Goal: Check status: Check status

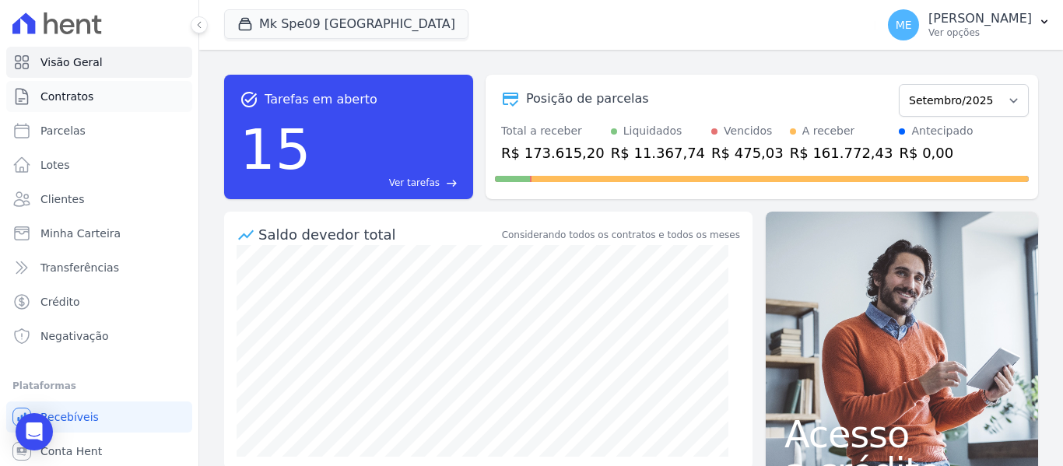
click at [54, 97] on span "Contratos" at bounding box center [66, 97] width 53 height 16
click at [114, 92] on link "Contratos" at bounding box center [99, 96] width 186 height 31
click at [337, 23] on button "Mk Spe09 Casa Verde" at bounding box center [346, 24] width 244 height 30
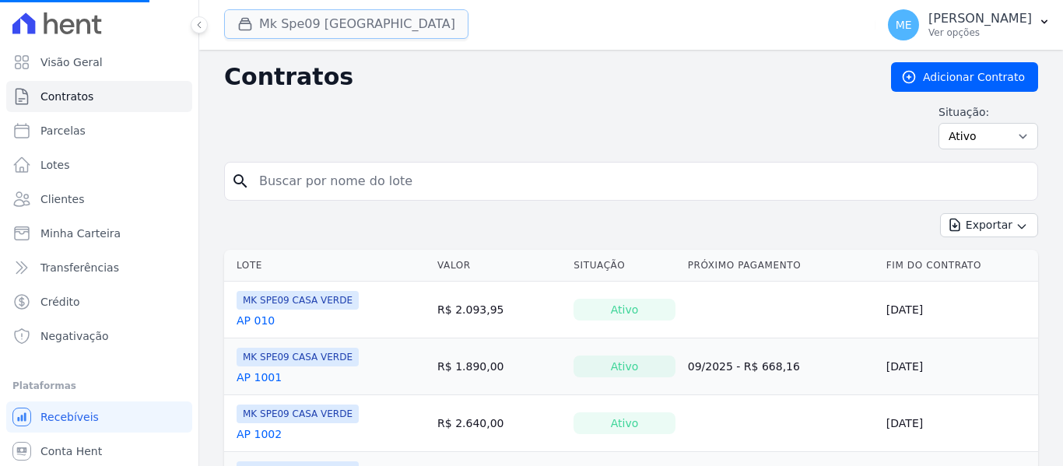
click at [329, 24] on button "Mk Spe09 Casa Verde" at bounding box center [346, 24] width 244 height 30
click at [263, 29] on button "Mk Spe09 Casa Verde" at bounding box center [346, 24] width 244 height 30
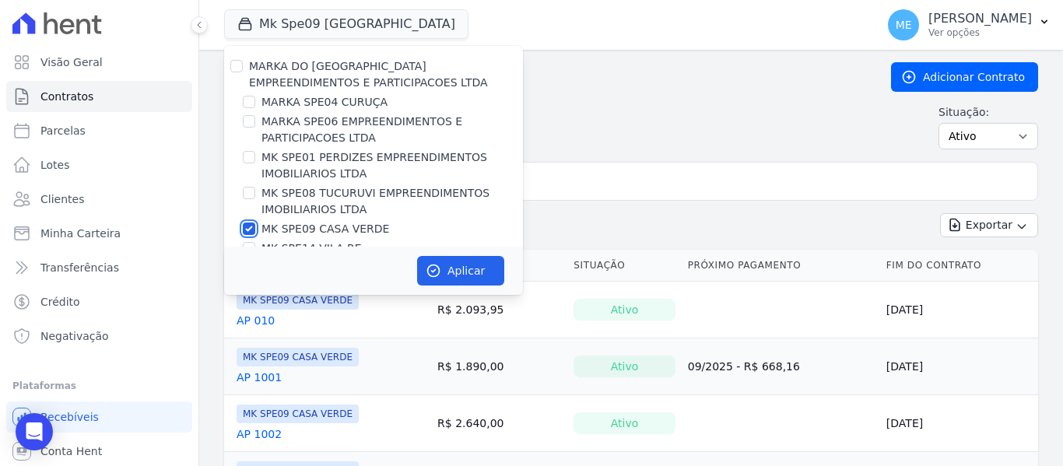
click at [249, 229] on input "MK SPE09 CASA VERDE" at bounding box center [249, 228] width 12 height 12
checkbox input "false"
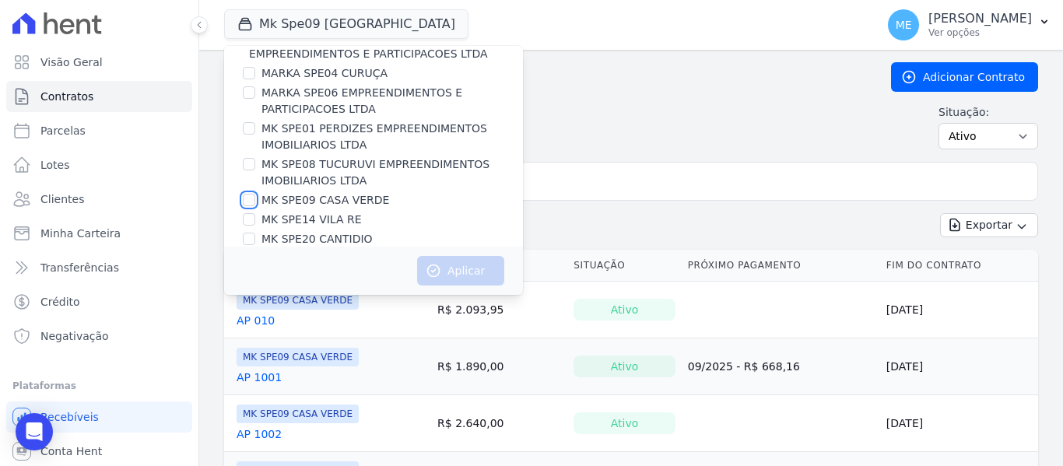
scroll to position [42, 0]
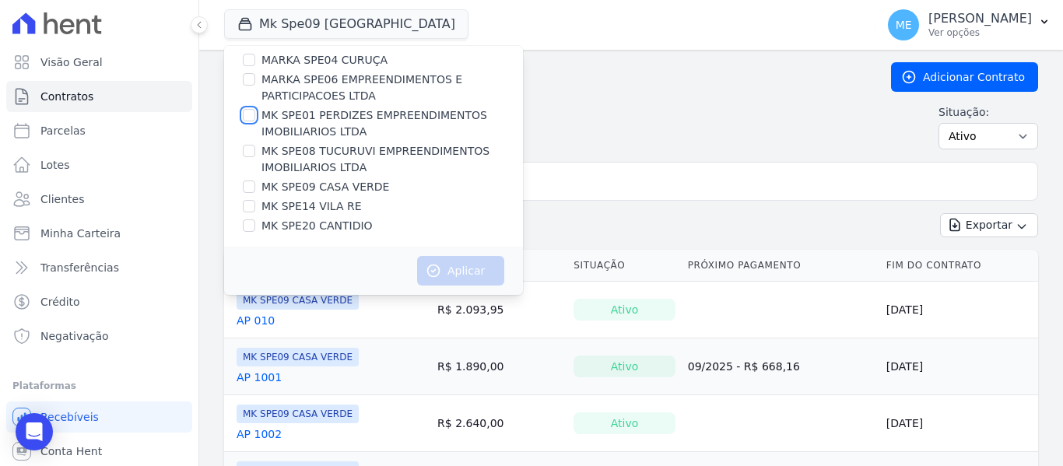
click at [245, 117] on input "MK SPE01 PERDIZES EMPREENDIMENTOS IMOBILIARIOS LTDA" at bounding box center [249, 115] width 12 height 12
checkbox input "true"
click at [426, 269] on icon "button" at bounding box center [434, 271] width 16 height 16
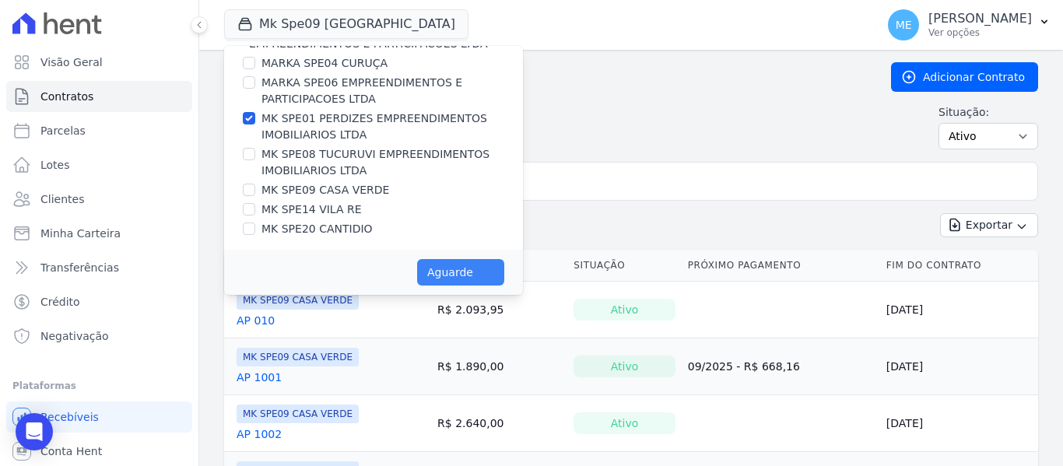
scroll to position [39, 0]
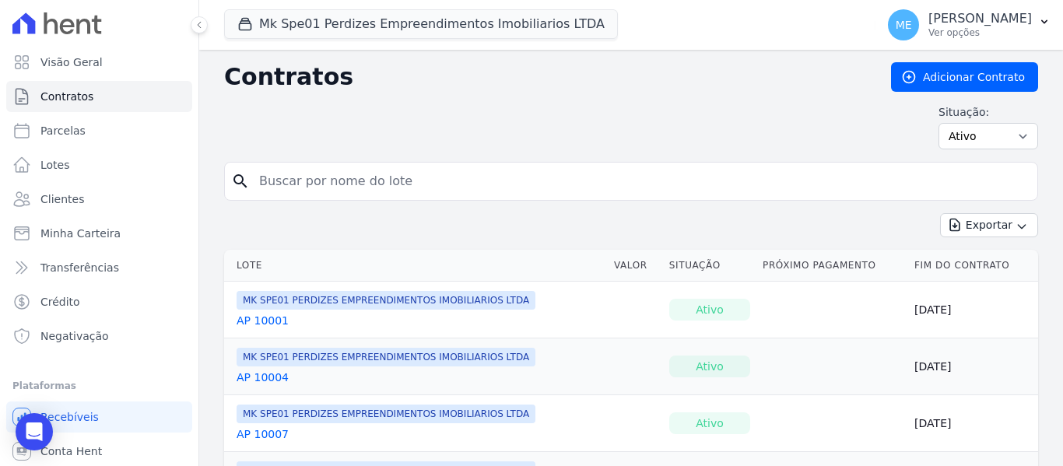
click at [469, 275] on th "Lote" at bounding box center [416, 266] width 384 height 32
click at [502, 177] on input "search" at bounding box center [640, 181] width 781 height 31
type input "8014"
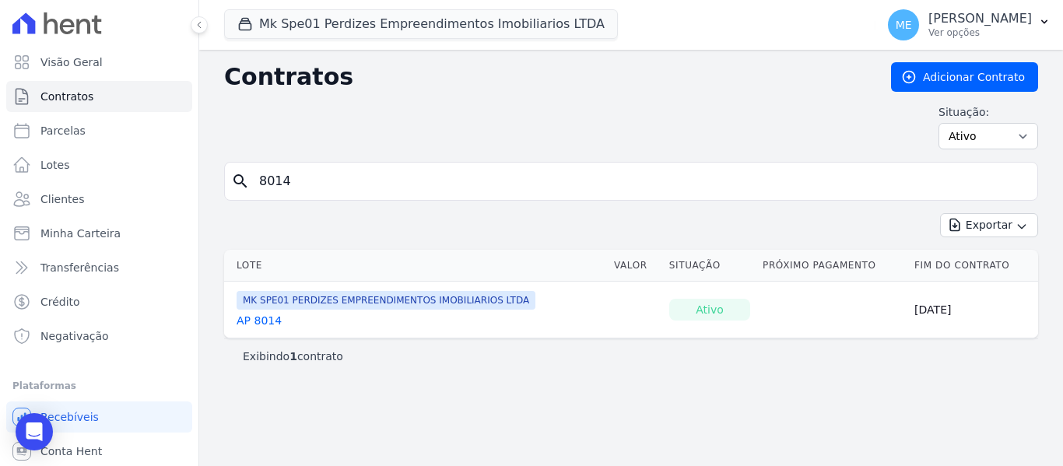
click at [270, 323] on link "AP 8014" at bounding box center [258, 321] width 45 height 16
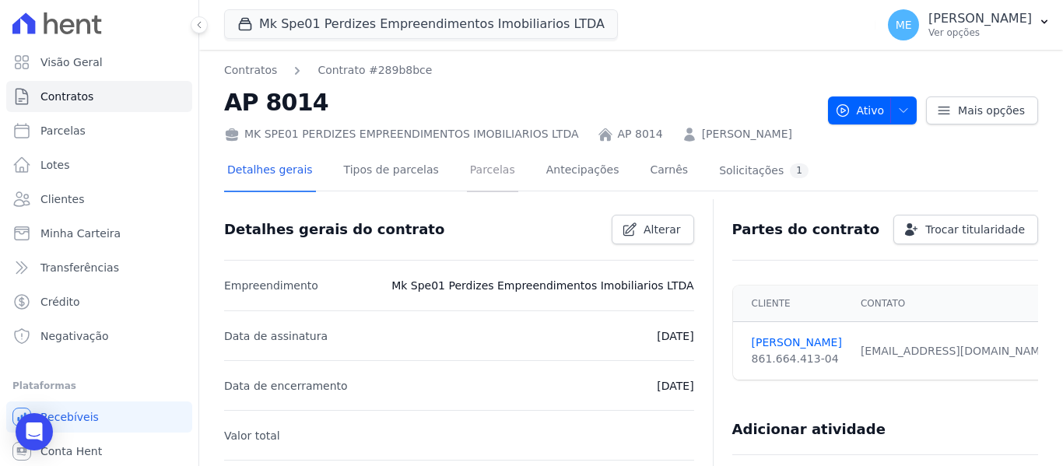
click at [481, 171] on link "Parcelas" at bounding box center [492, 171] width 51 height 41
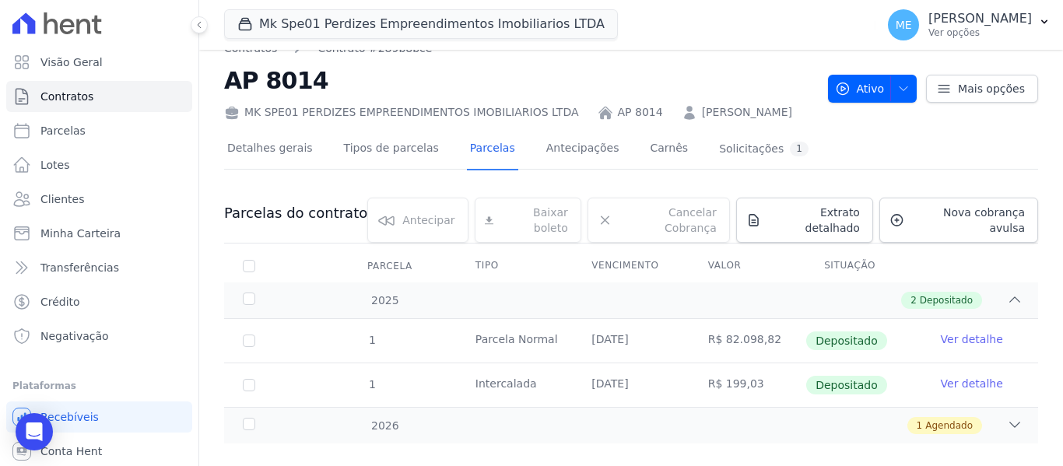
scroll to position [33, 0]
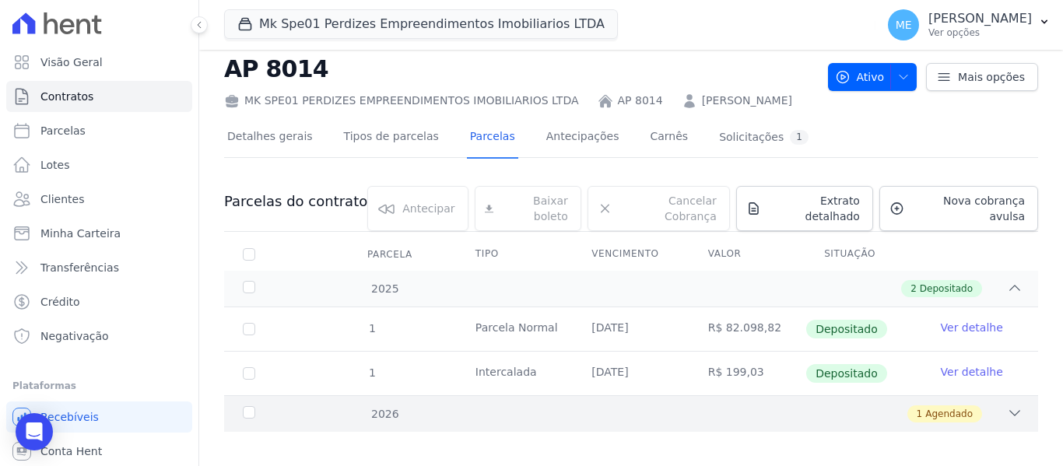
click at [1007, 405] on icon at bounding box center [1015, 413] width 16 height 16
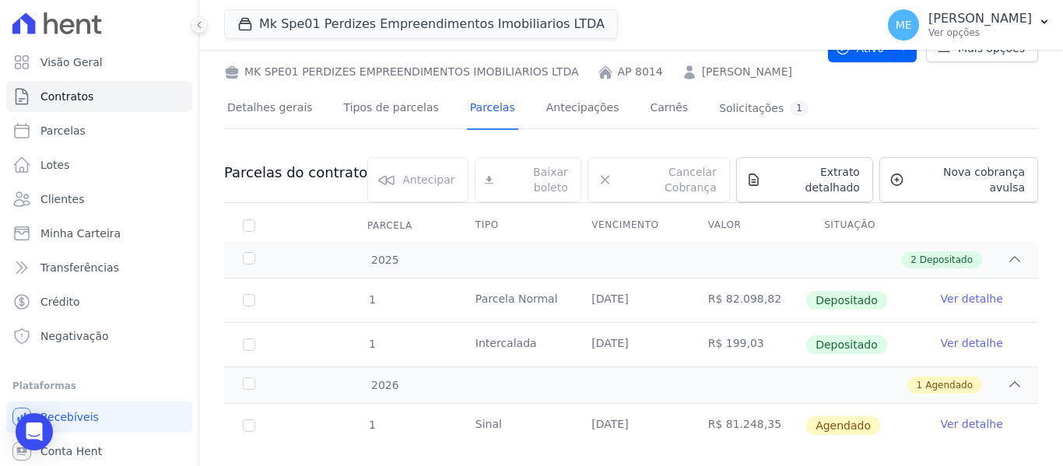
scroll to position [78, 0]
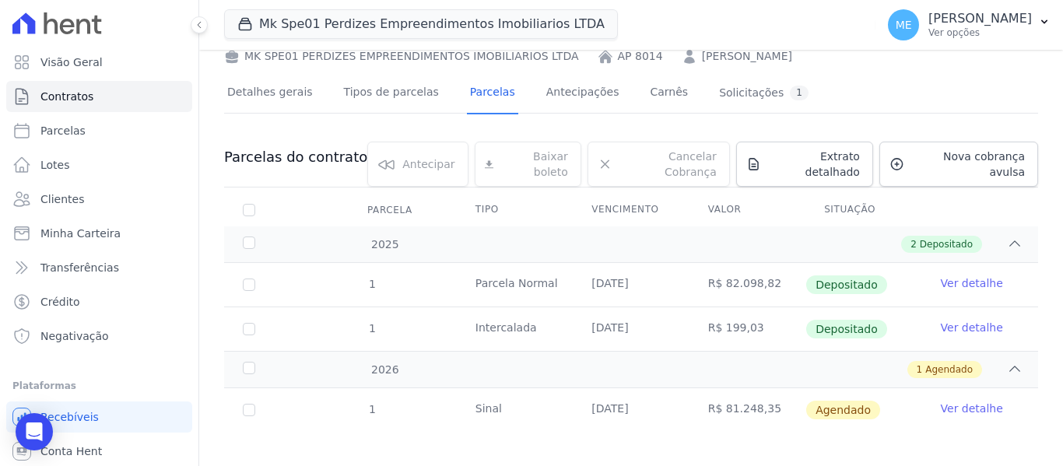
click at [955, 402] on link "Ver detalhe" at bounding box center [972, 409] width 62 height 16
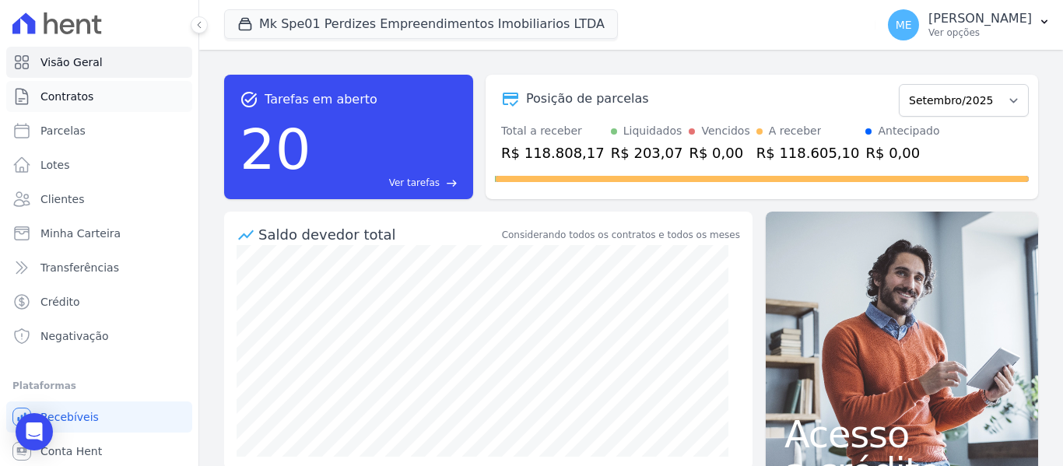
click at [87, 91] on span "Contratos" at bounding box center [66, 97] width 53 height 16
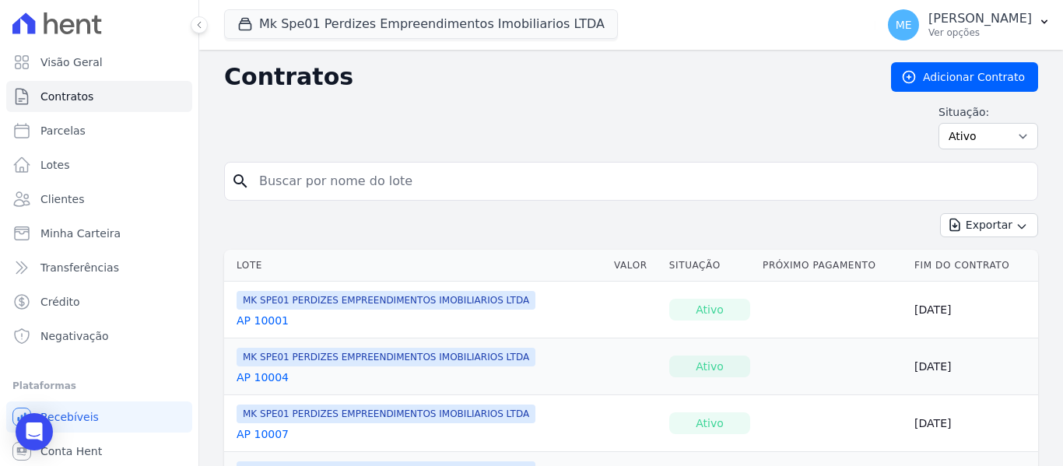
click at [352, 179] on input "search" at bounding box center [640, 181] width 781 height 31
click at [482, 181] on input "search" at bounding box center [640, 181] width 781 height 31
type input "8014"
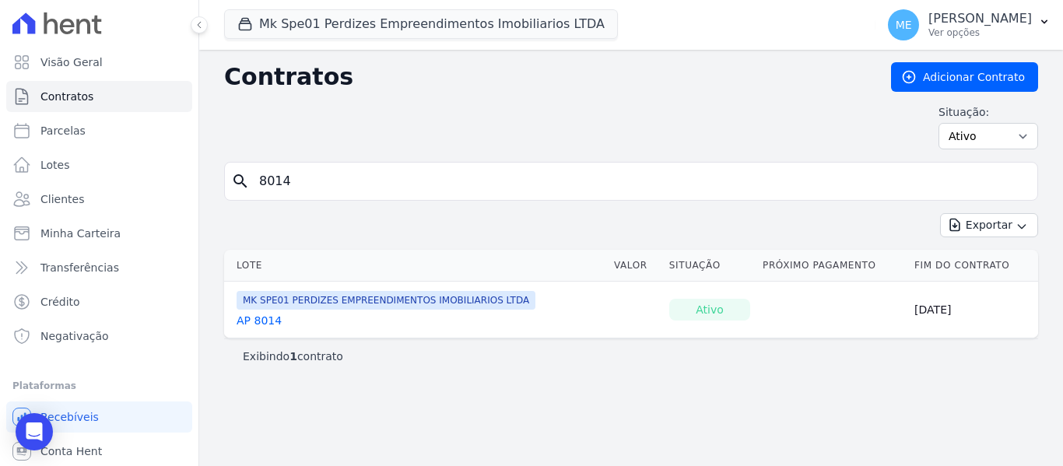
click at [275, 319] on link "AP 8014" at bounding box center [258, 321] width 45 height 16
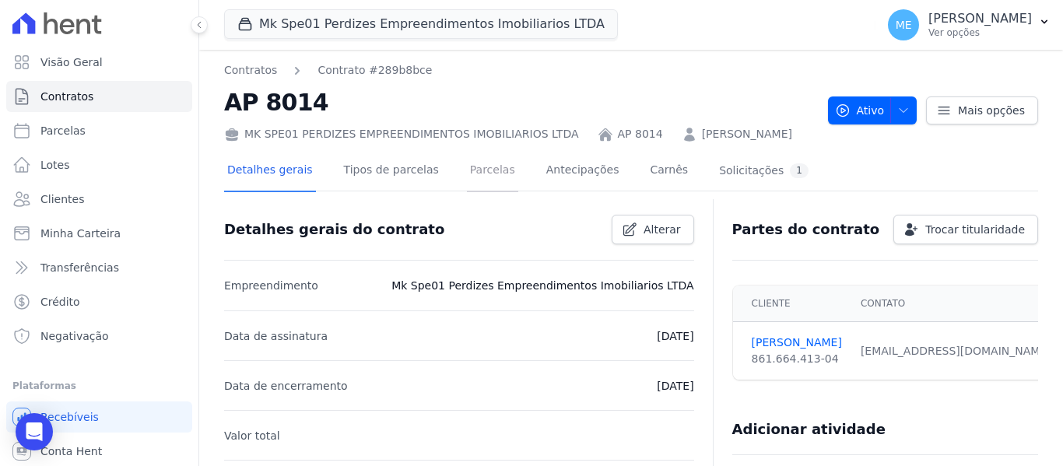
click at [467, 166] on link "Parcelas" at bounding box center [492, 171] width 51 height 41
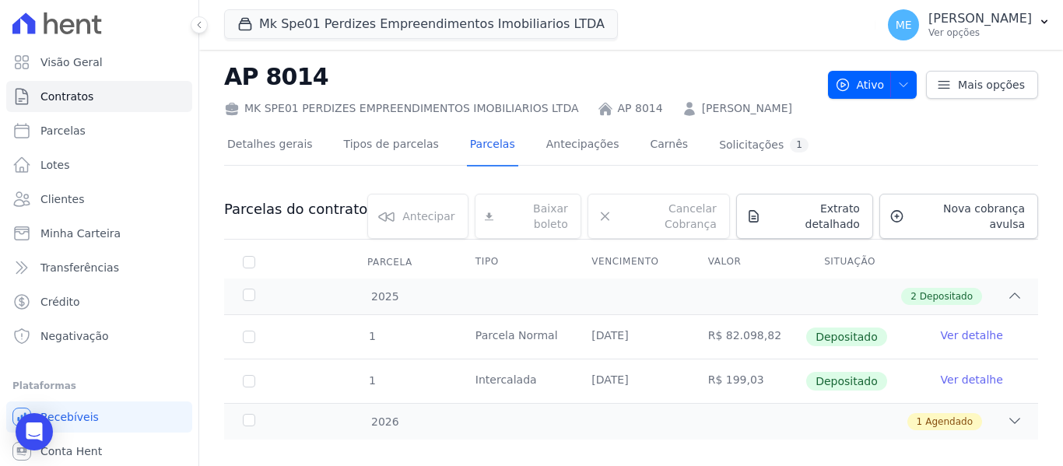
scroll to position [33, 0]
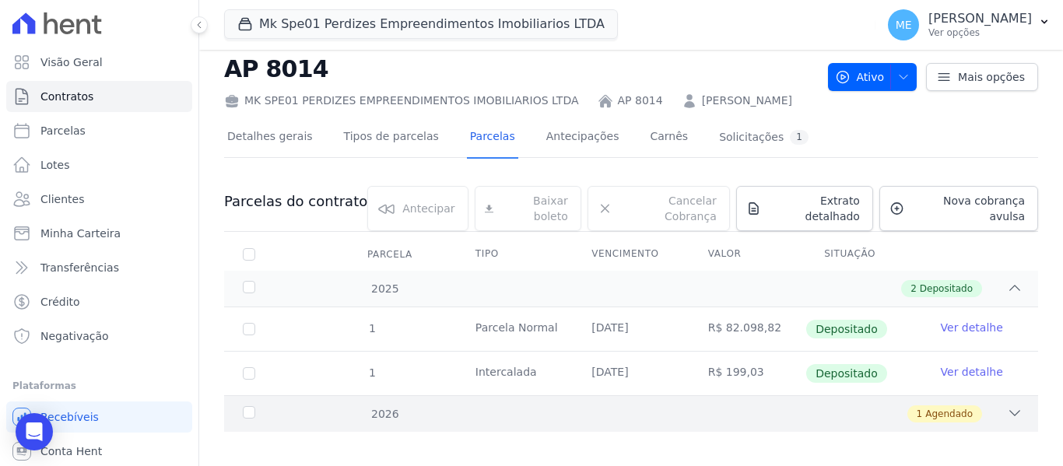
click at [1010, 411] on icon at bounding box center [1015, 413] width 10 height 5
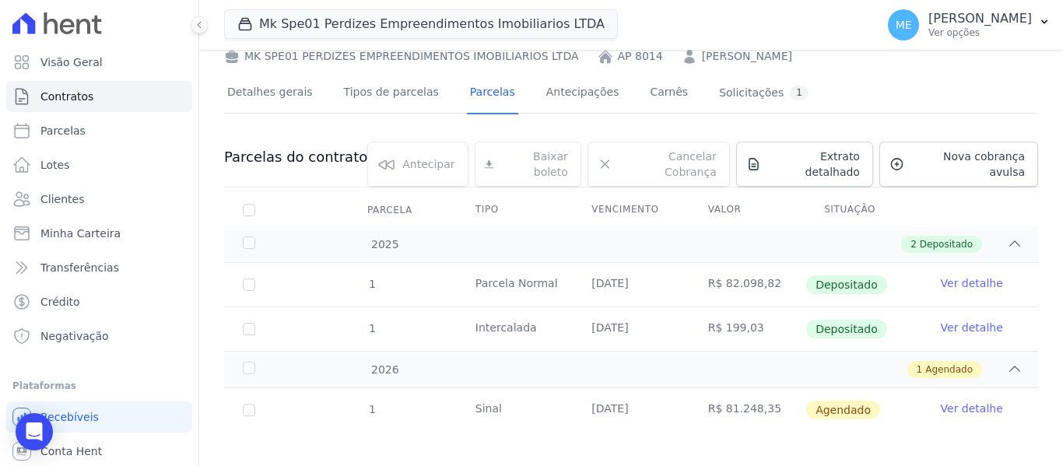
click at [944, 401] on link "Ver detalhe" at bounding box center [972, 409] width 62 height 16
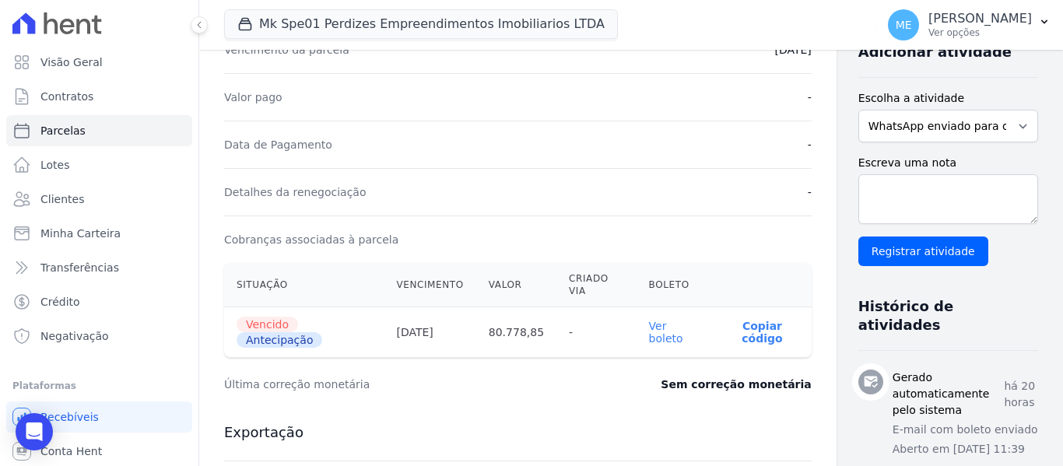
scroll to position [389, 0]
